Goal: Use online tool/utility: Utilize a website feature to perform a specific function

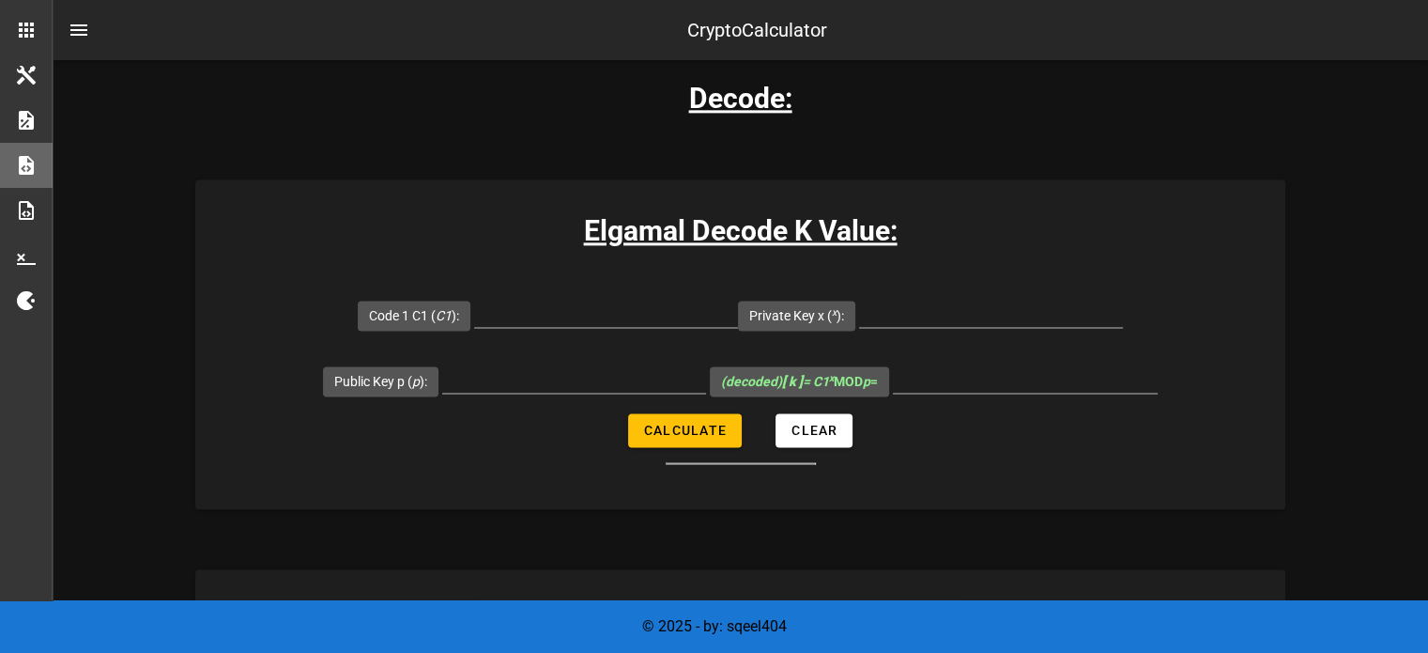
scroll to position [2535, 0]
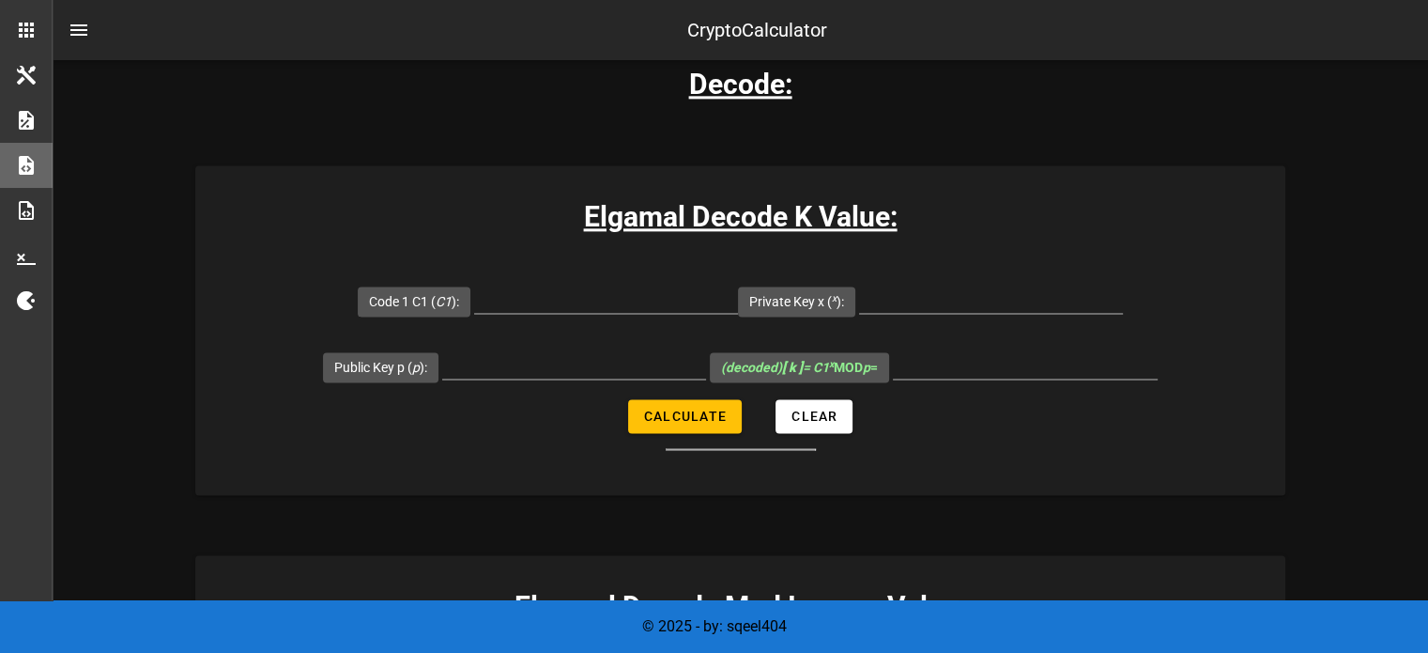
click at [562, 278] on div at bounding box center [606, 302] width 264 height 62
click at [560, 288] on input "Code 1 C1 ( C1 ):" at bounding box center [606, 298] width 264 height 30
paste input "23447"
type input "23447"
click at [930, 298] on input "Private Key x ( x ):" at bounding box center [991, 298] width 264 height 30
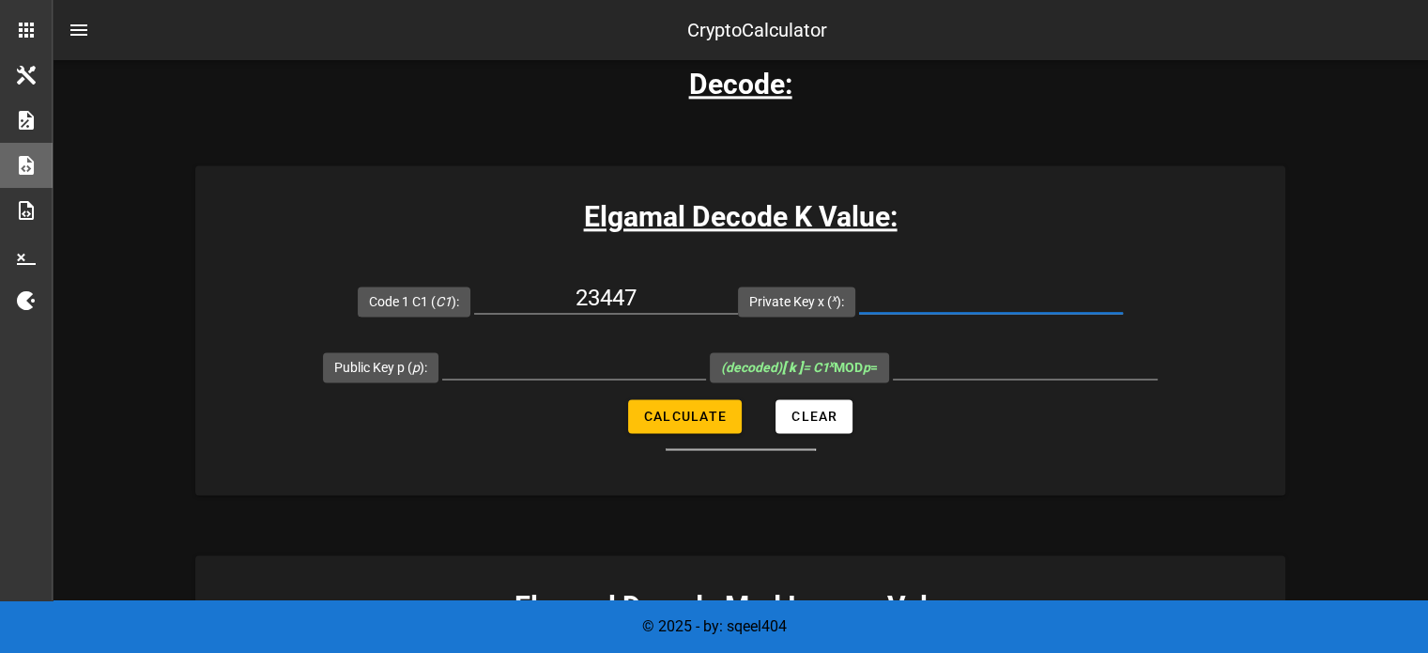
paste input "24774"
type input "24774"
click at [571, 360] on input "Public Key p ( p ):" at bounding box center [574, 363] width 264 height 30
paste input "22690"
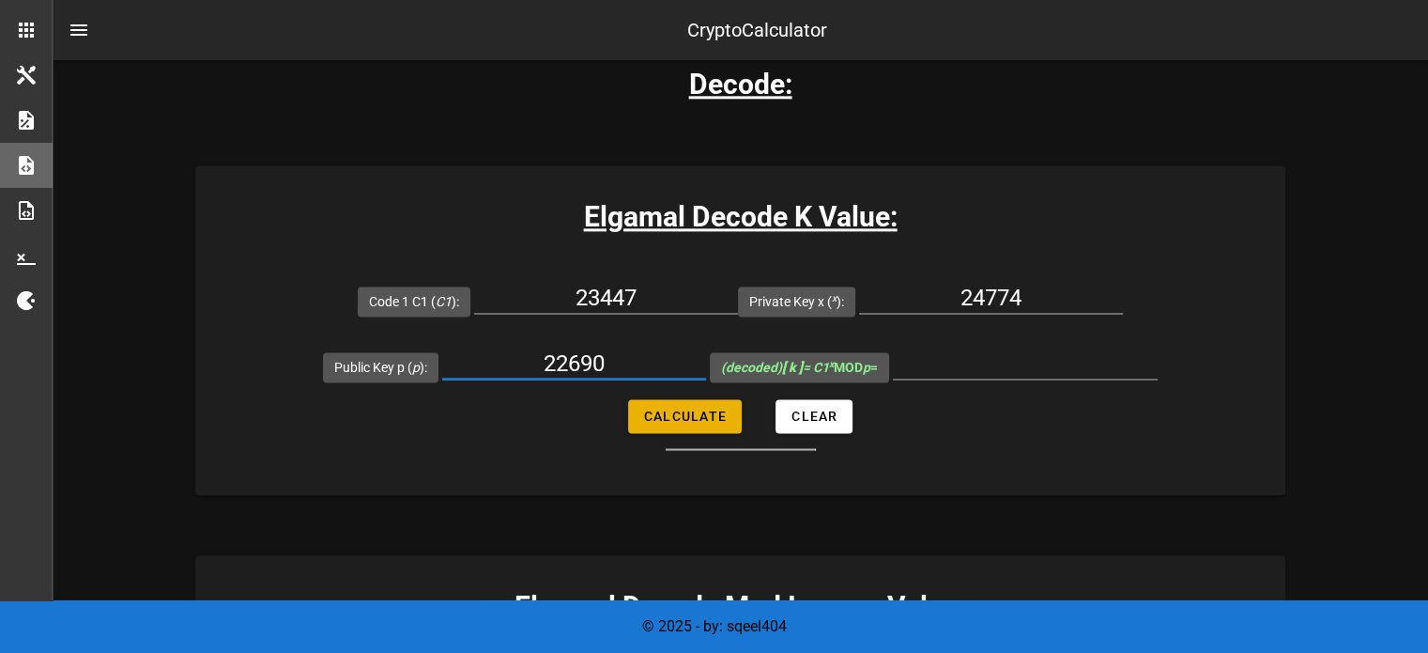
type input "22690"
click at [690, 401] on button "Calculate" at bounding box center [685, 416] width 114 height 34
type input "20879"
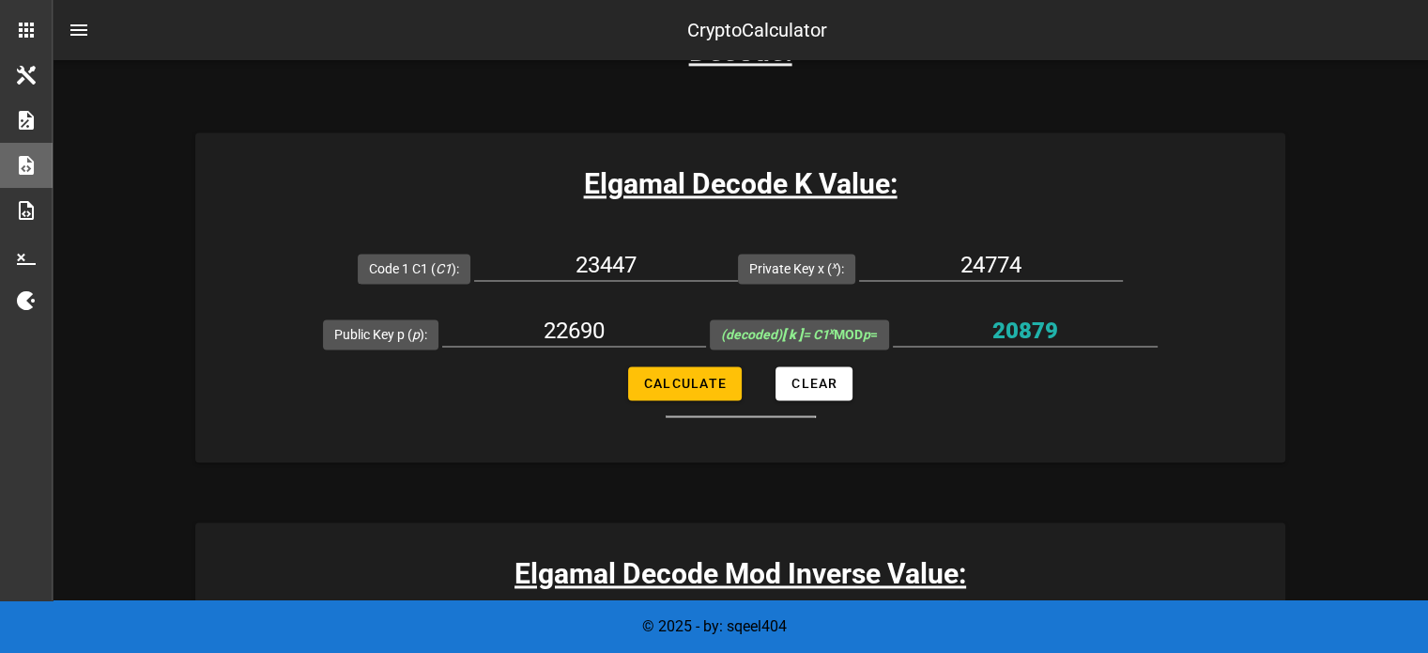
scroll to position [2708, 0]
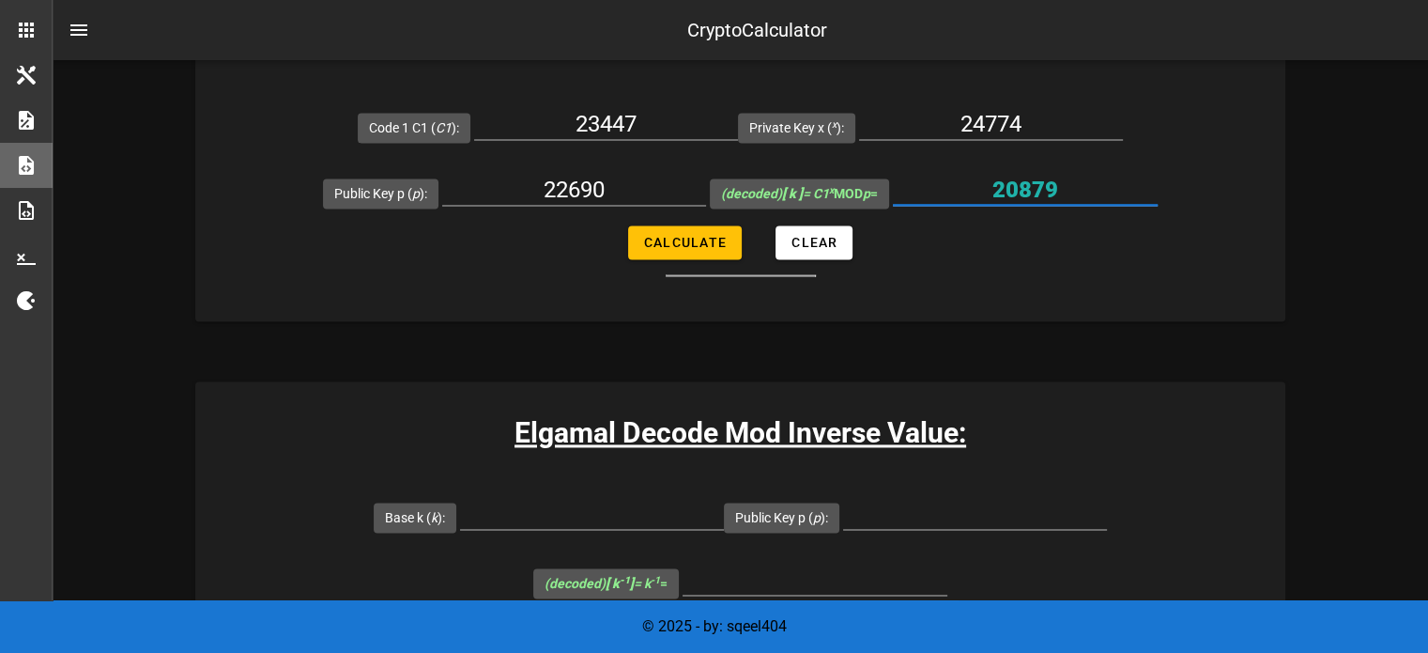
drag, startPoint x: 1079, startPoint y: 179, endPoint x: 969, endPoint y: 175, distance: 110.0
click at [969, 175] on input "20879" at bounding box center [1025, 190] width 265 height 30
click at [594, 506] on input "Base k ( k ):" at bounding box center [592, 514] width 264 height 30
paste input "20879"
type input "20879"
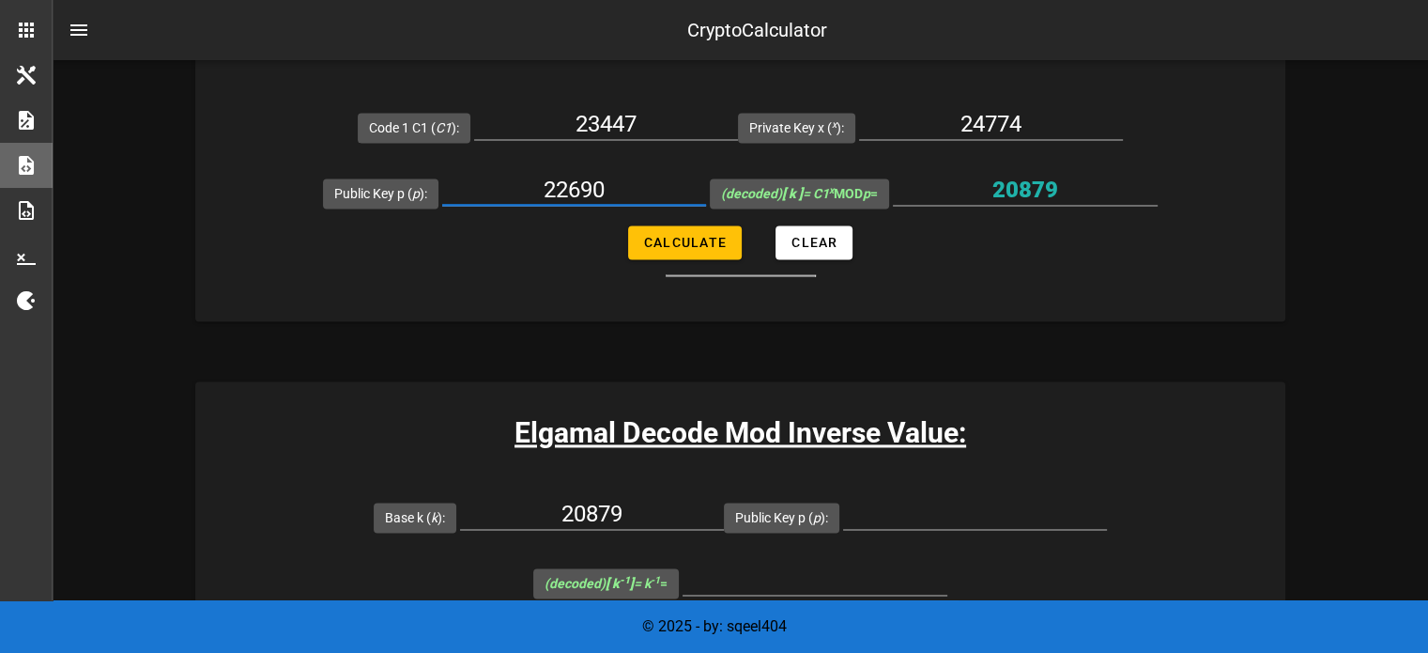
click at [543, 195] on input "22690" at bounding box center [574, 190] width 264 height 30
click at [909, 514] on input "Public Key p ( p ):" at bounding box center [975, 514] width 264 height 30
paste input "22690"
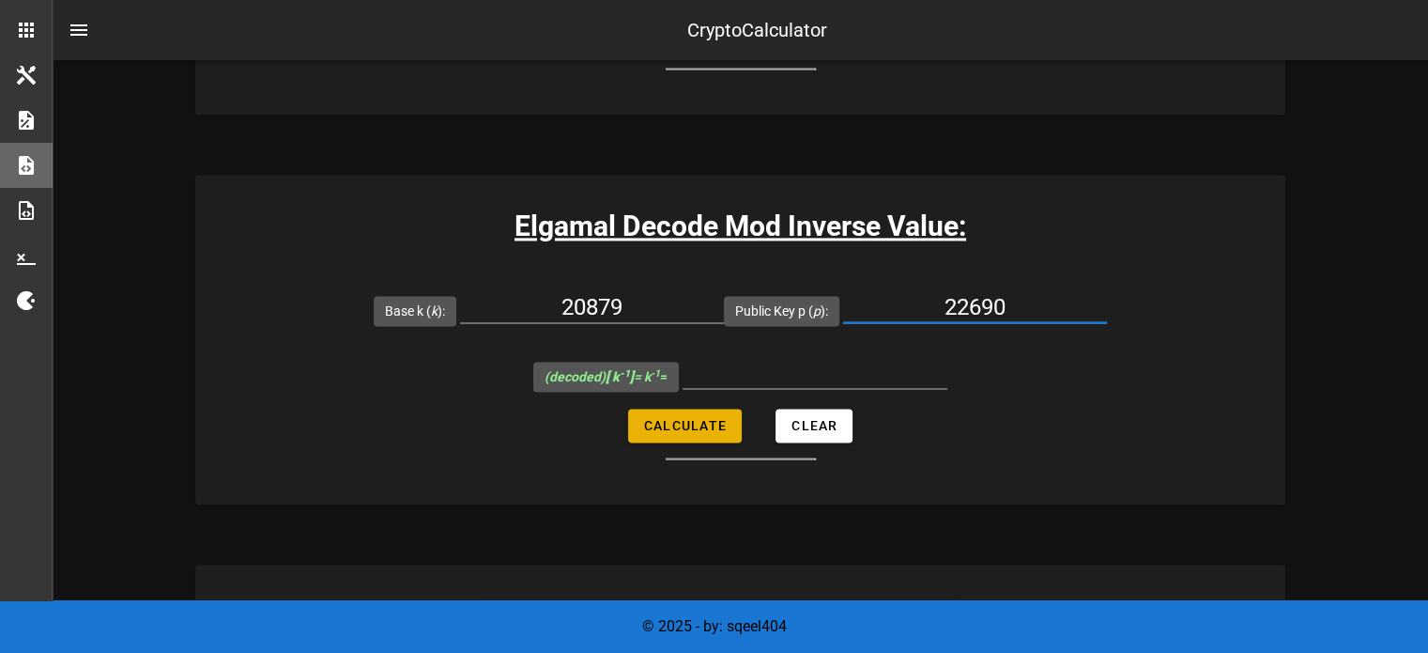
type input "22690"
click at [649, 418] on span "Calculate" at bounding box center [685, 425] width 84 height 15
type input "1729"
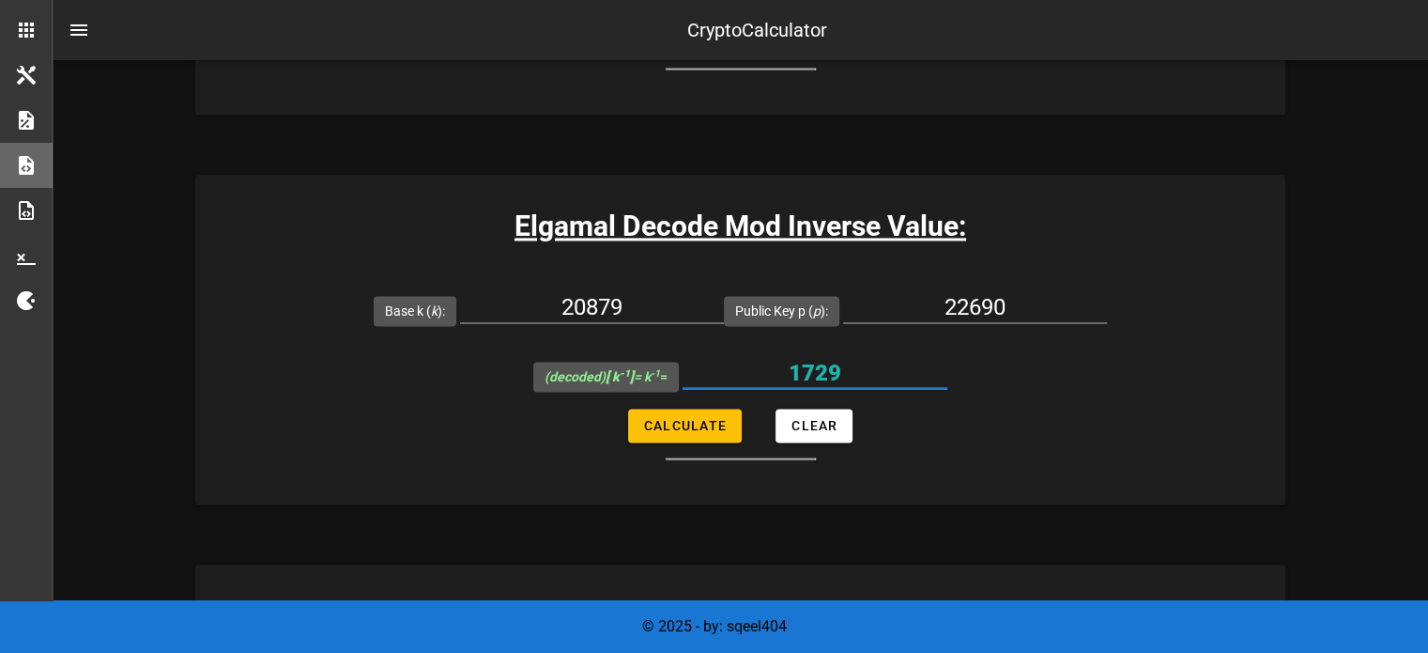
click at [813, 371] on input "1729" at bounding box center [815, 373] width 265 height 30
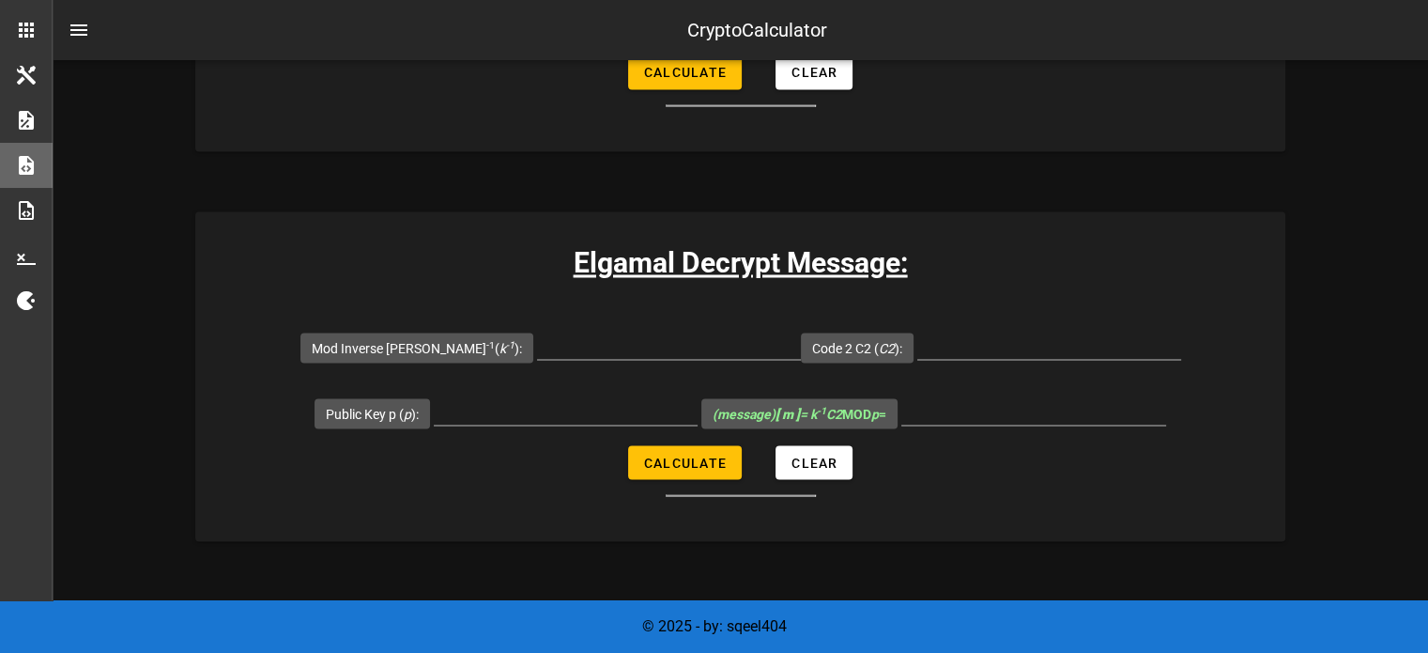
scroll to position [3373, 0]
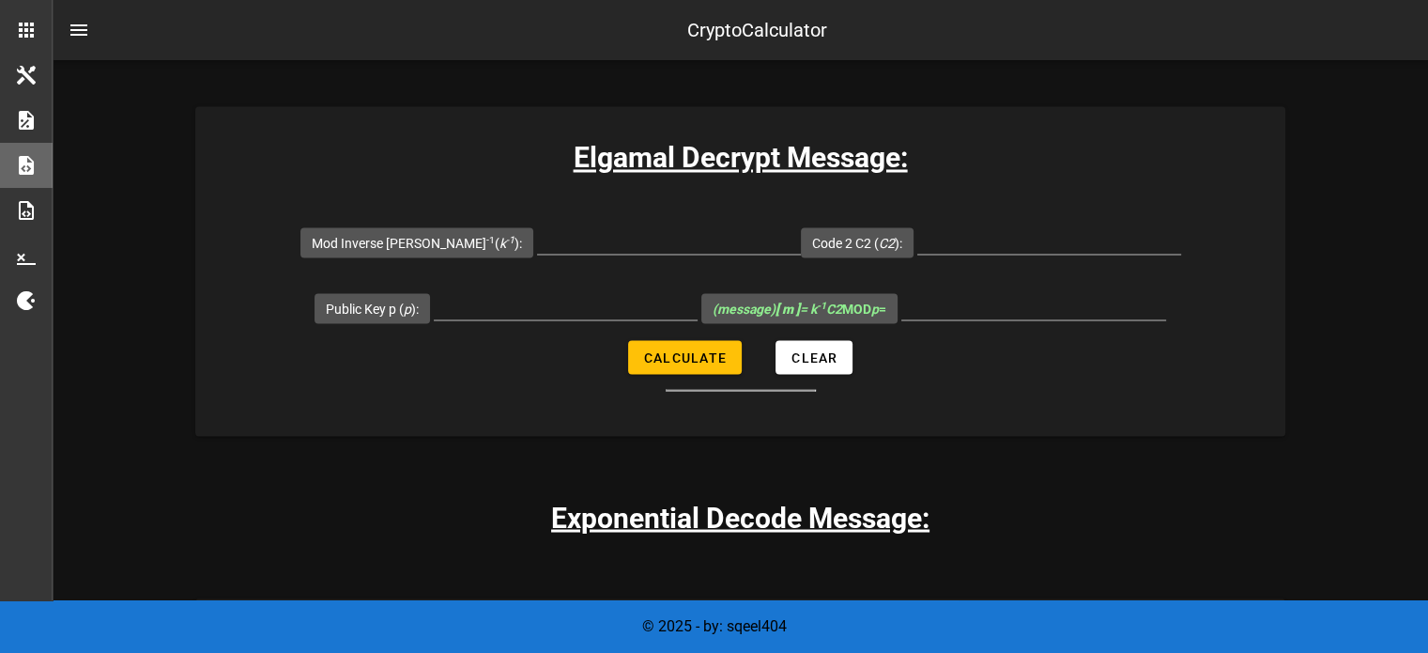
click at [601, 208] on div at bounding box center [669, 241] width 264 height 66
click at [585, 224] on input "Mod Inverse [PERSON_NAME] -1 ( k -1 ):" at bounding box center [669, 239] width 264 height 30
paste input "1729"
type input "1729"
click at [534, 307] on input "Public Key p ( p ):" at bounding box center [566, 304] width 264 height 30
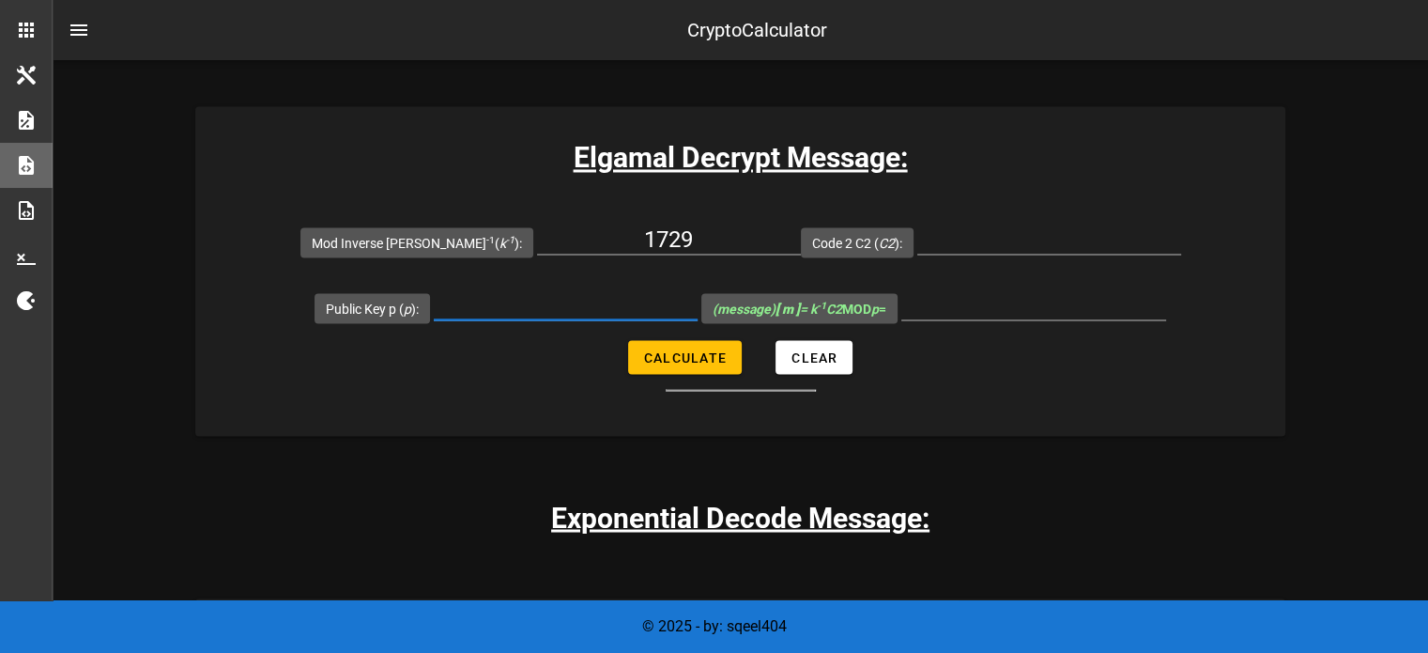
paste input "22690"
type input "22690"
click at [962, 233] on input "Code 2 C2 ( C2 ):" at bounding box center [1050, 239] width 264 height 30
paste input "8372"
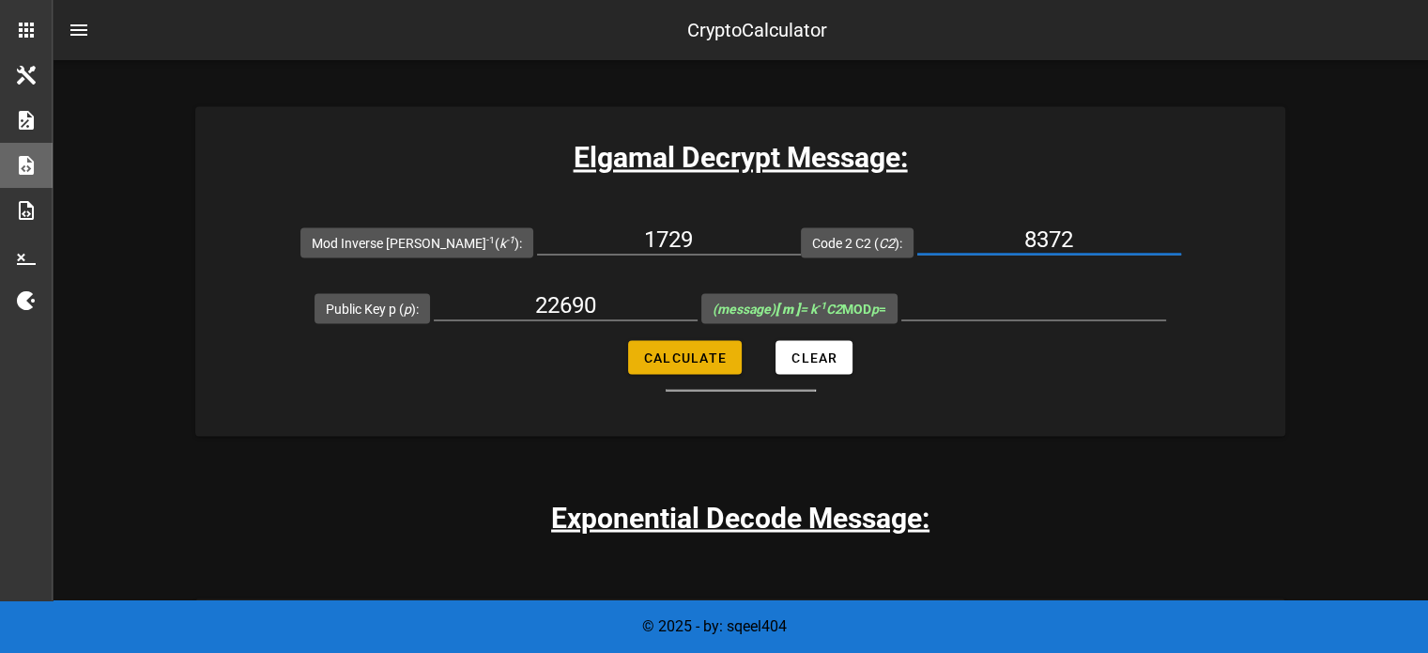
type input "8372"
click at [702, 343] on button "Calculate" at bounding box center [685, 357] width 114 height 34
type input "21658"
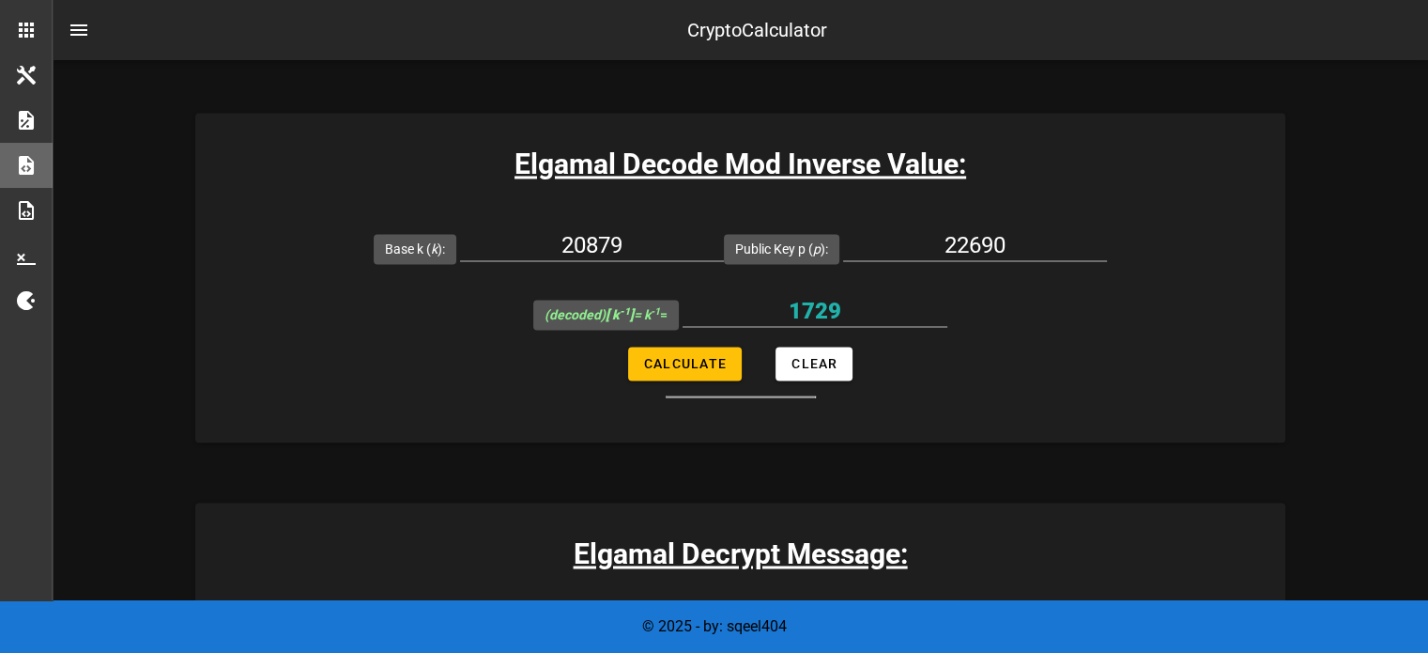
scroll to position [2971, 0]
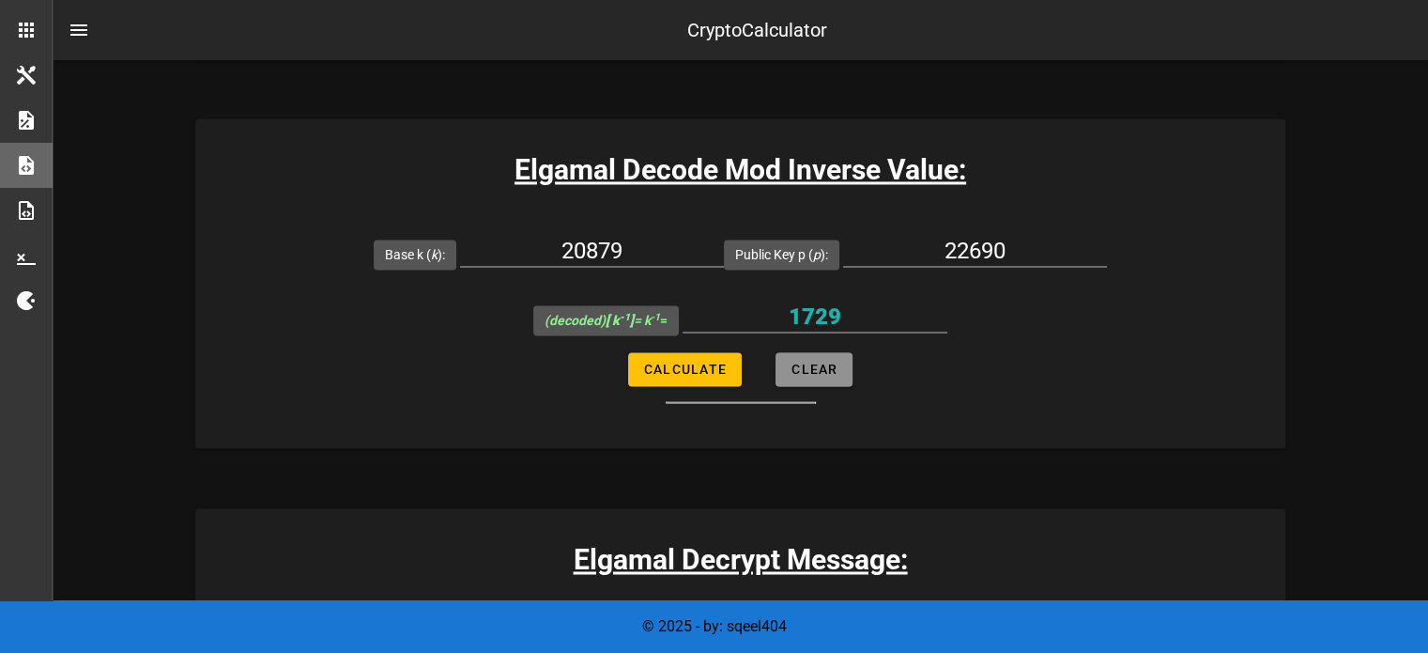
click at [816, 362] on span "Clear" at bounding box center [814, 369] width 47 height 15
